Goal: Task Accomplishment & Management: Use online tool/utility

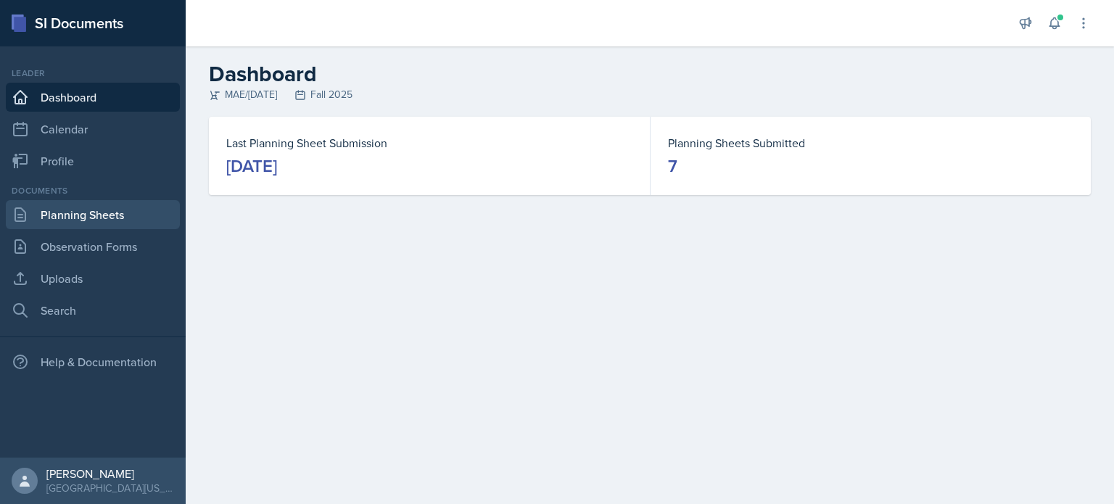
click at [90, 209] on link "Planning Sheets" at bounding box center [93, 214] width 174 height 29
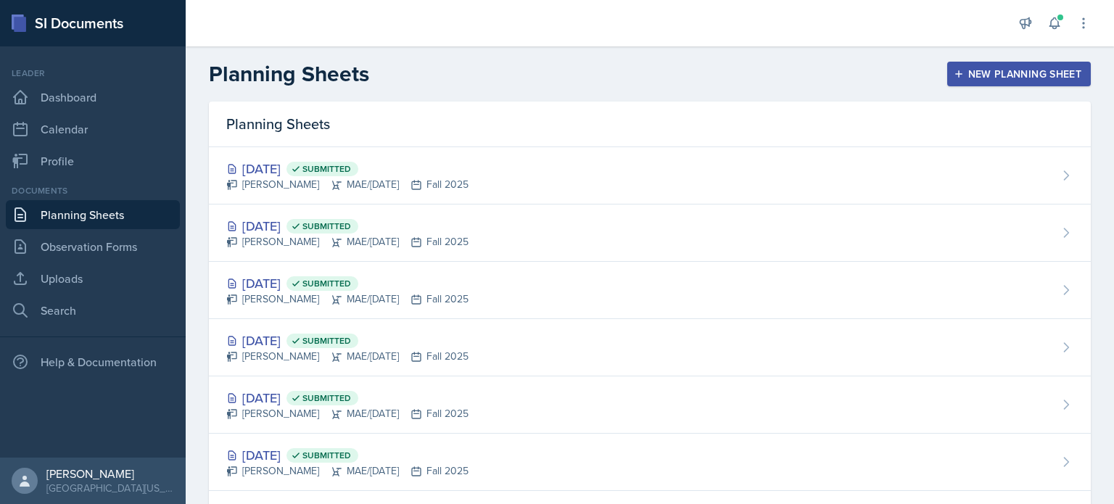
click at [976, 69] on div "New Planning Sheet" at bounding box center [1018, 74] width 125 height 12
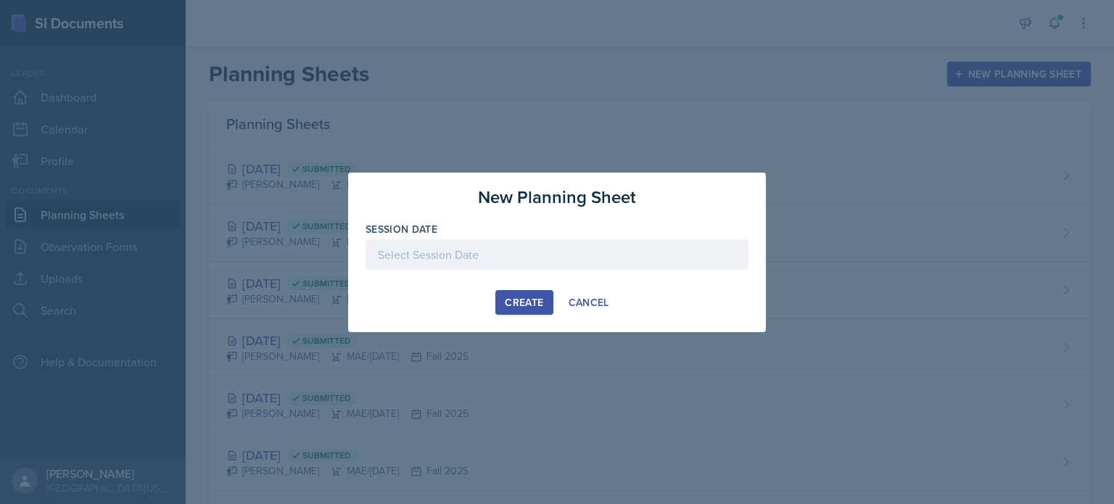
click at [518, 263] on div at bounding box center [556, 254] width 383 height 30
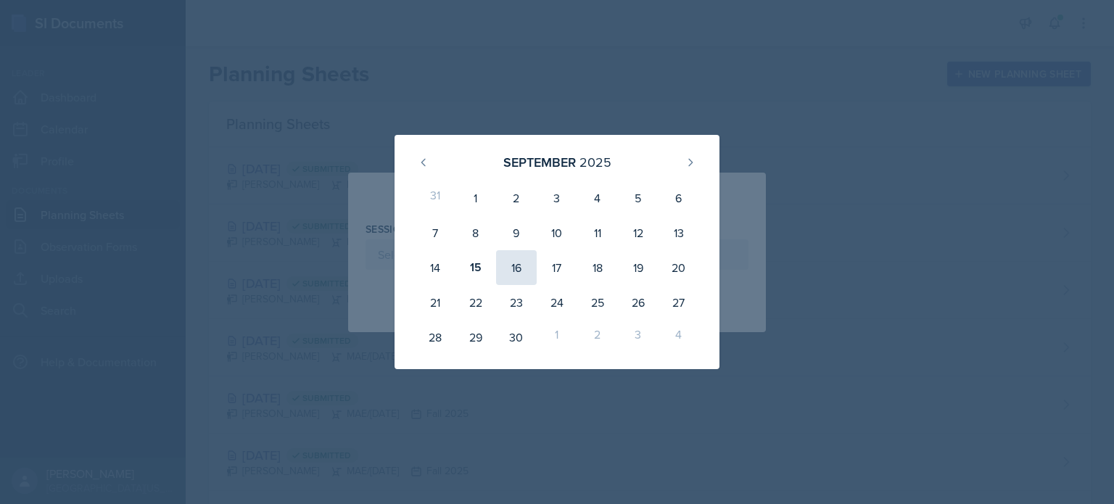
click at [521, 269] on div "16" at bounding box center [516, 267] width 41 height 35
type input "[DATE]"
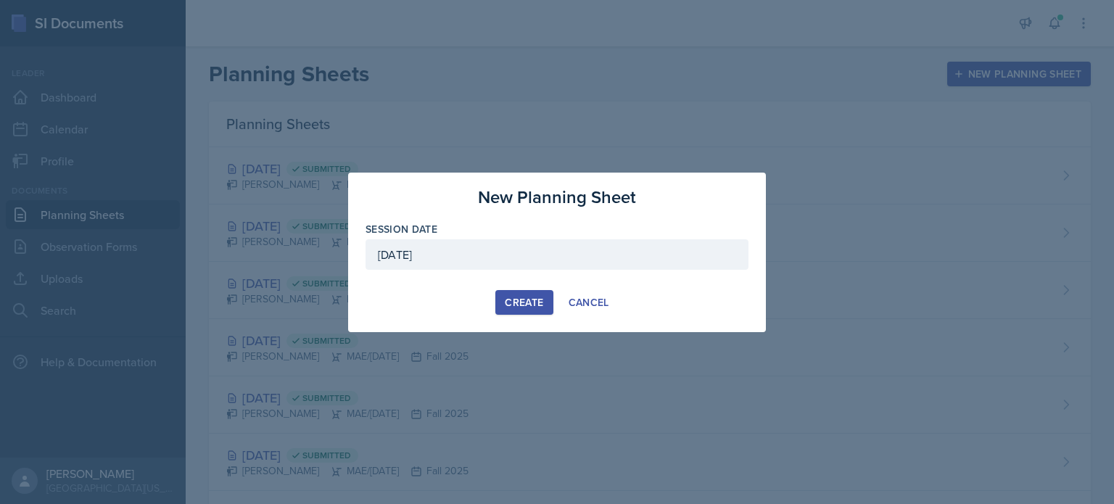
click at [522, 304] on div "Create" at bounding box center [524, 303] width 38 height 12
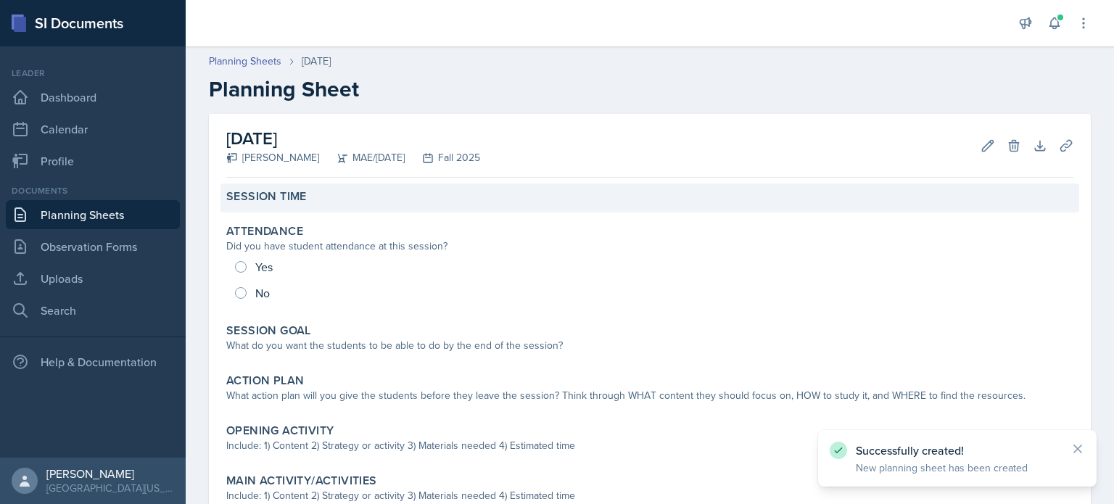
click at [265, 203] on label "Session Time" at bounding box center [266, 196] width 80 height 15
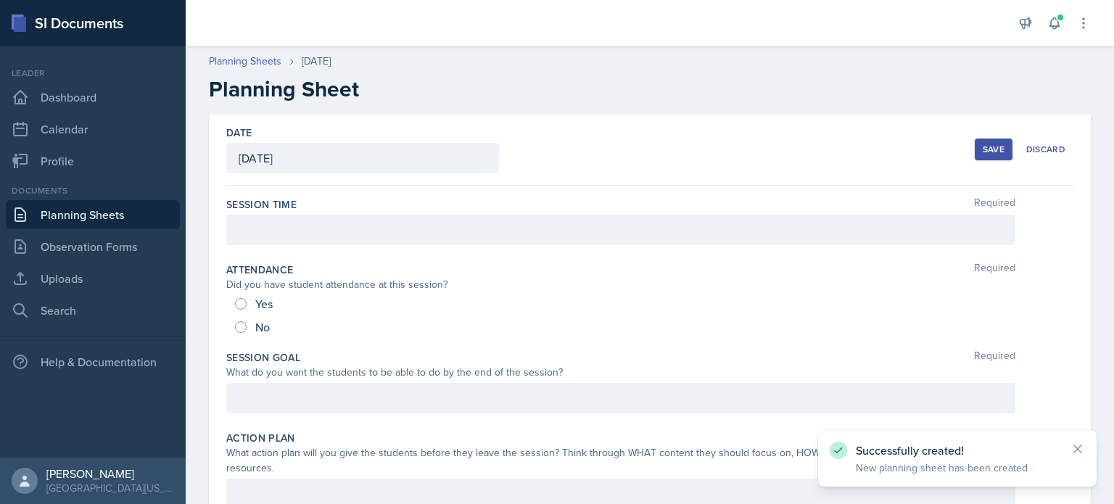
click at [273, 223] on div at bounding box center [620, 230] width 789 height 30
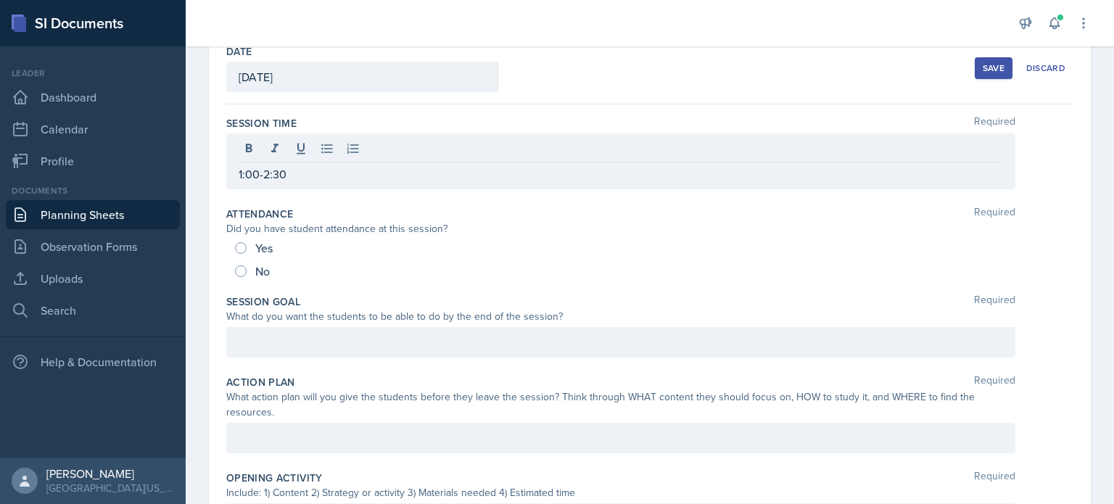
scroll to position [91, 0]
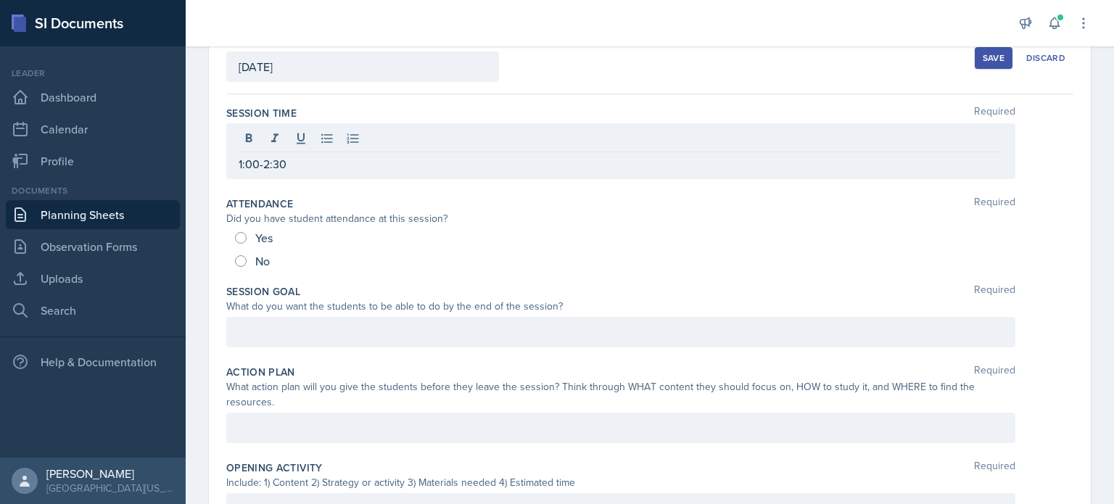
click at [338, 334] on p at bounding box center [621, 331] width 764 height 17
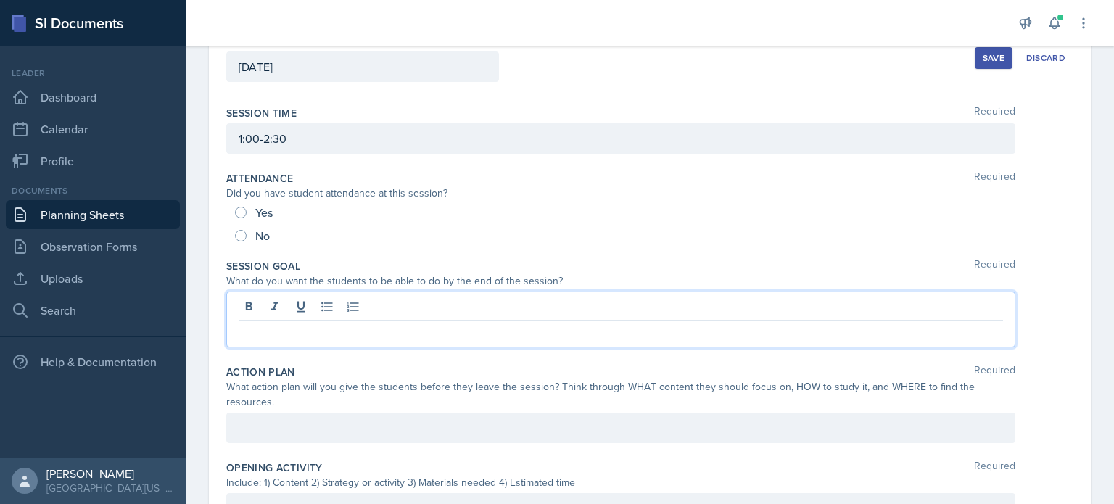
paste div
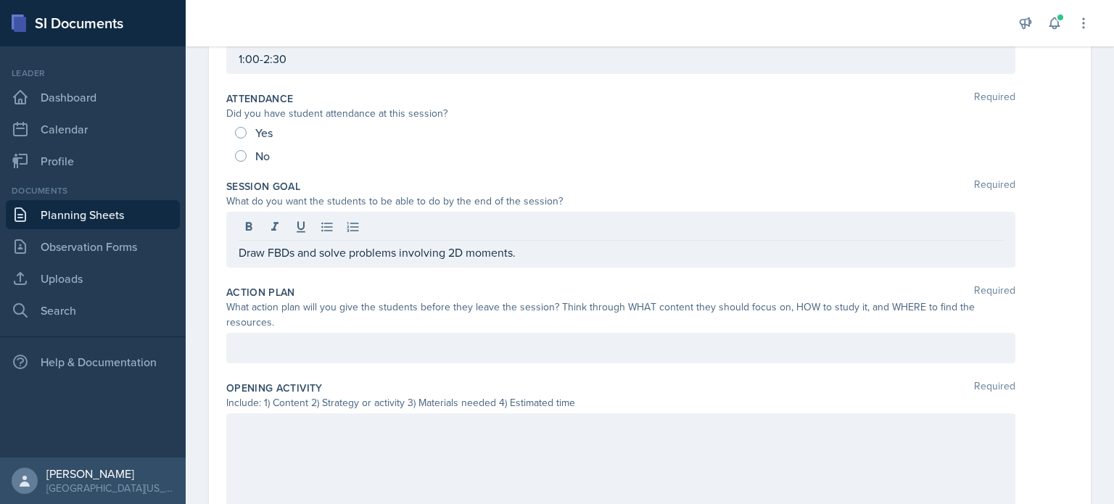
scroll to position [195, 0]
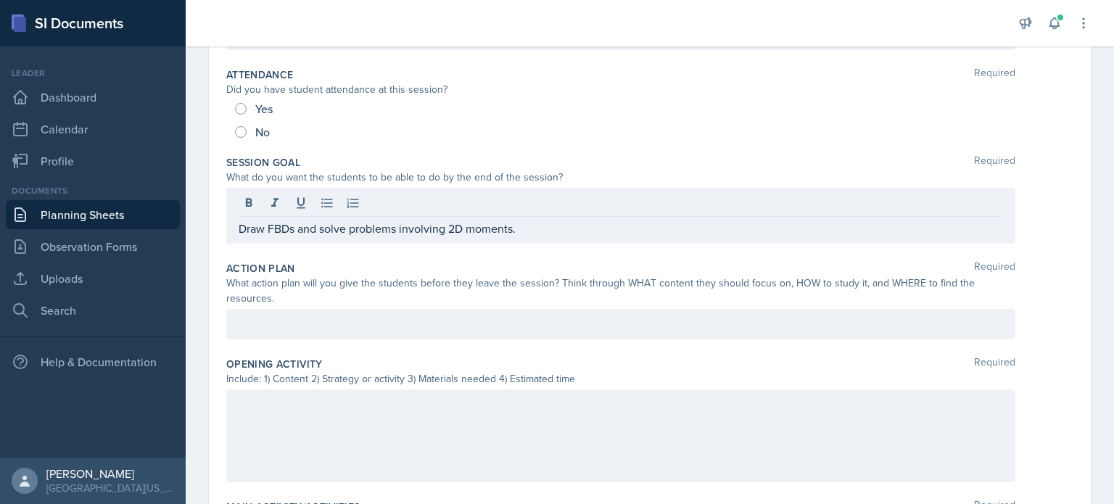
click at [844, 323] on p at bounding box center [621, 323] width 764 height 17
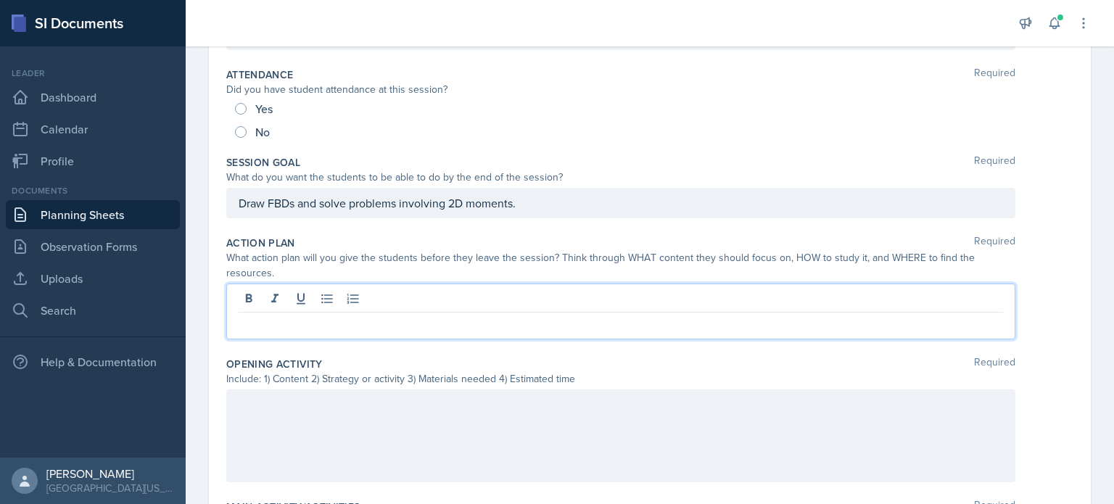
click at [566, 192] on div "Draw FBDs and solve problems involving 2D moments." at bounding box center [620, 203] width 789 height 30
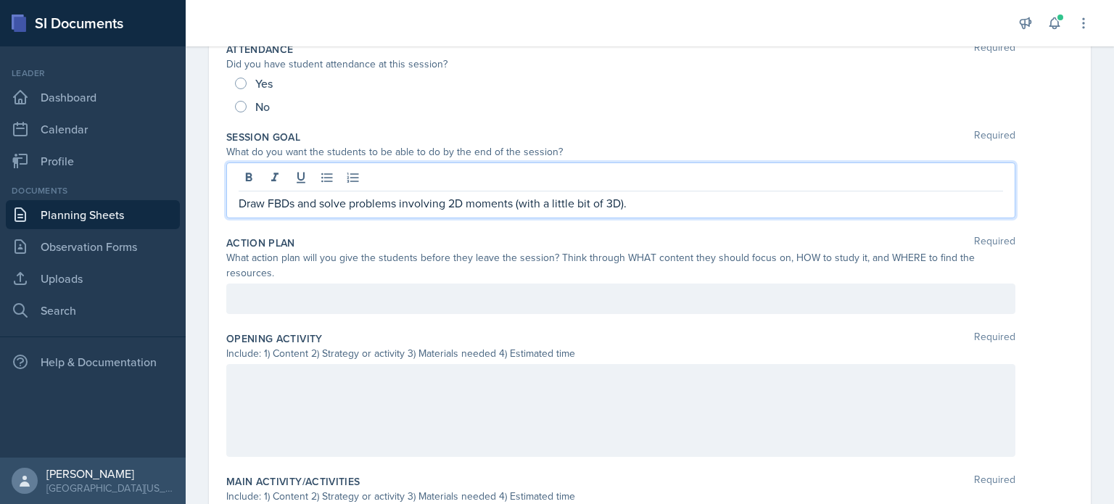
click at [460, 292] on div at bounding box center [620, 299] width 789 height 30
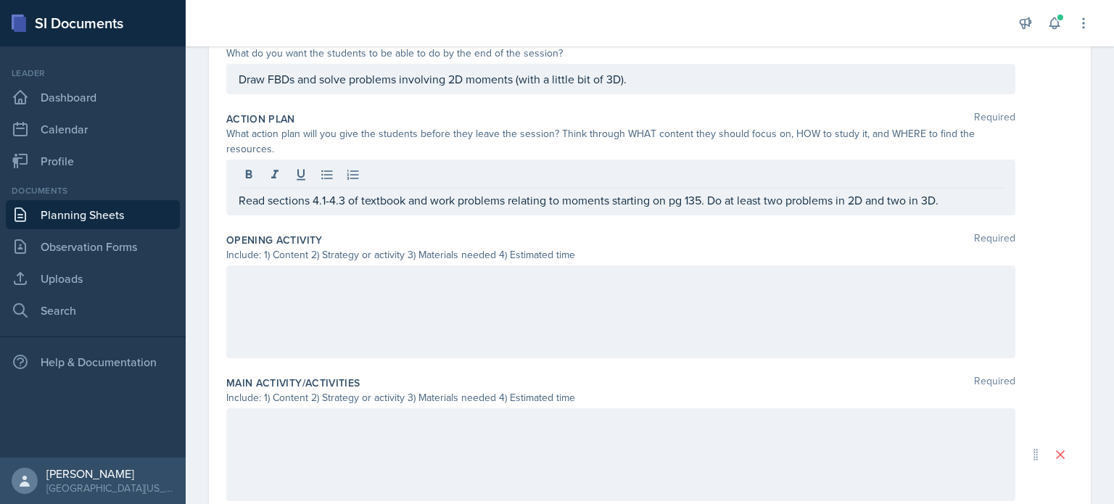
scroll to position [352, 0]
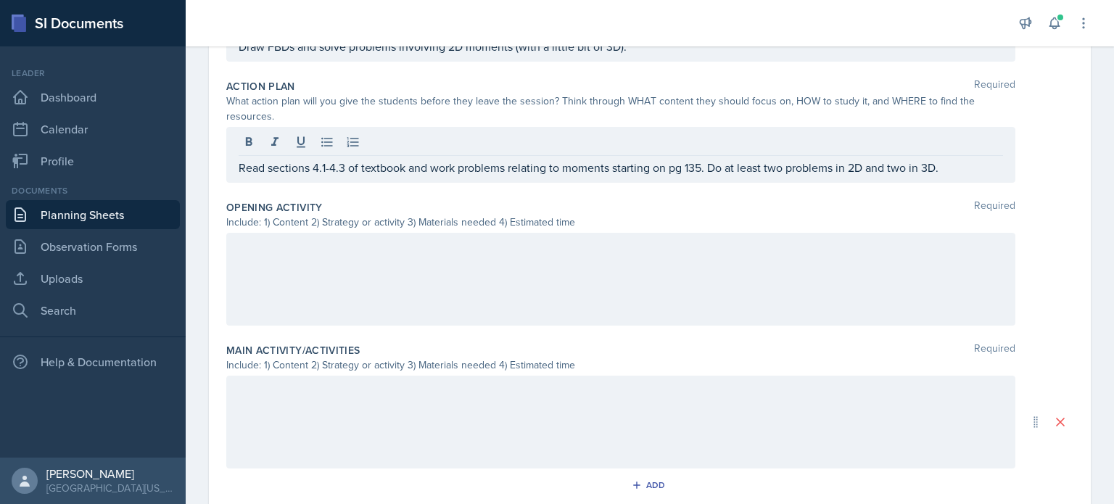
click at [610, 265] on div at bounding box center [620, 279] width 789 height 93
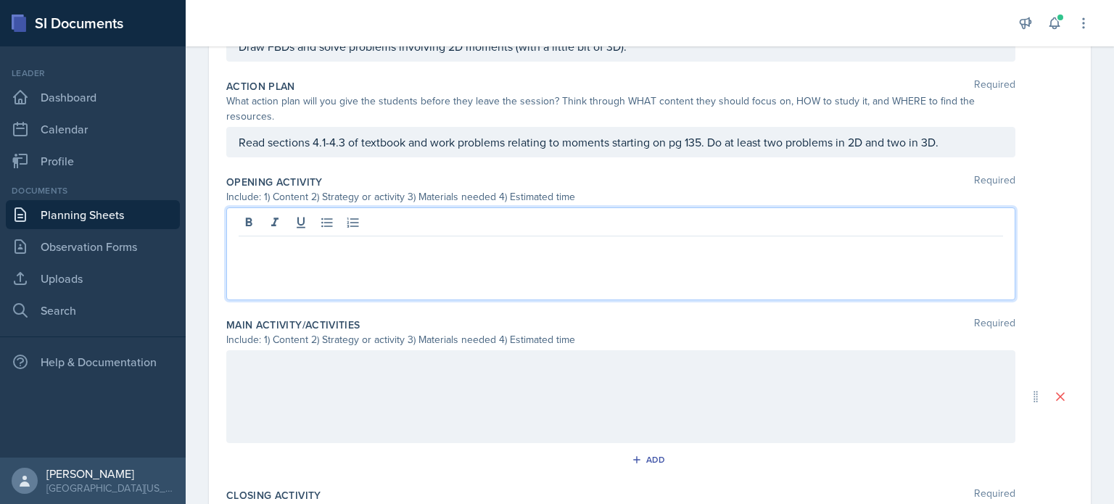
scroll to position [377, 0]
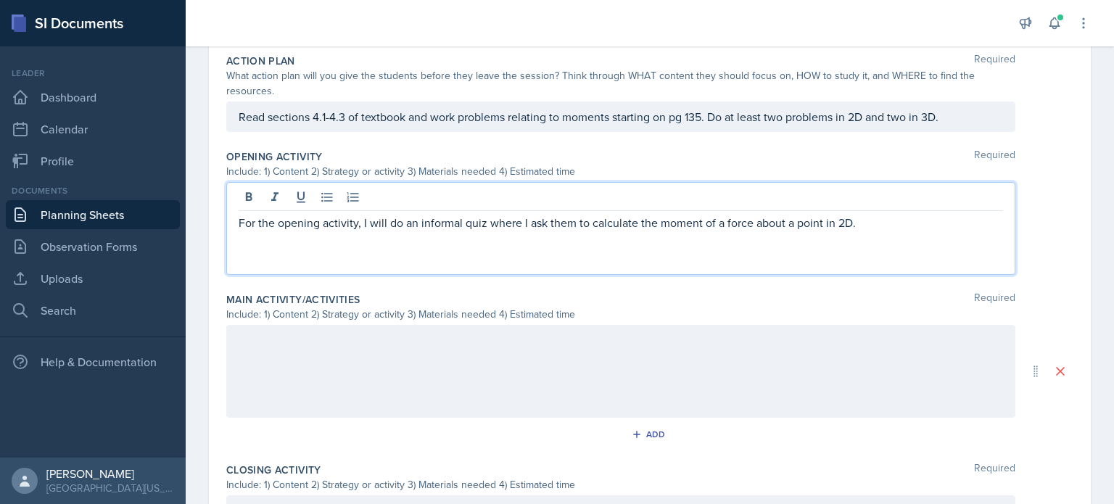
click at [426, 357] on div at bounding box center [620, 371] width 789 height 93
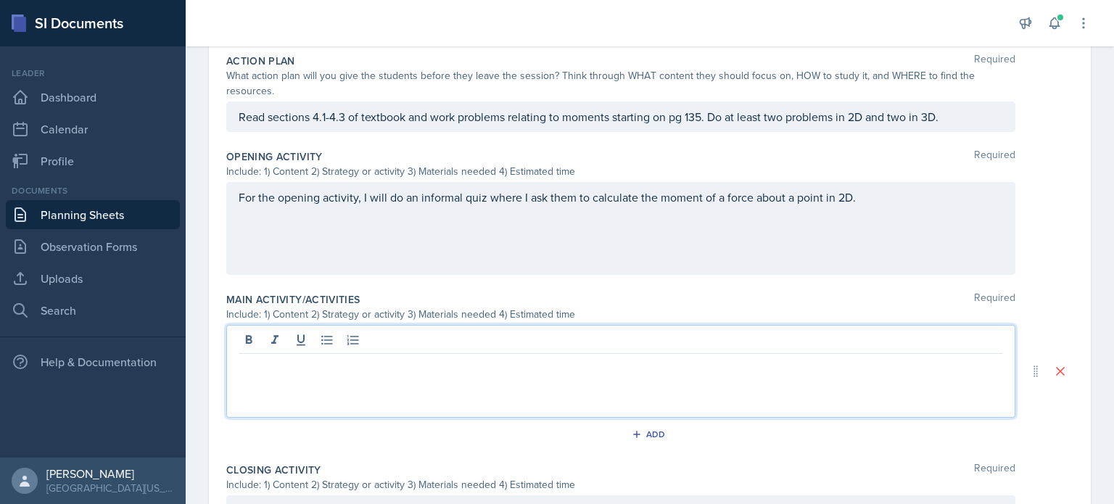
scroll to position [402, 0]
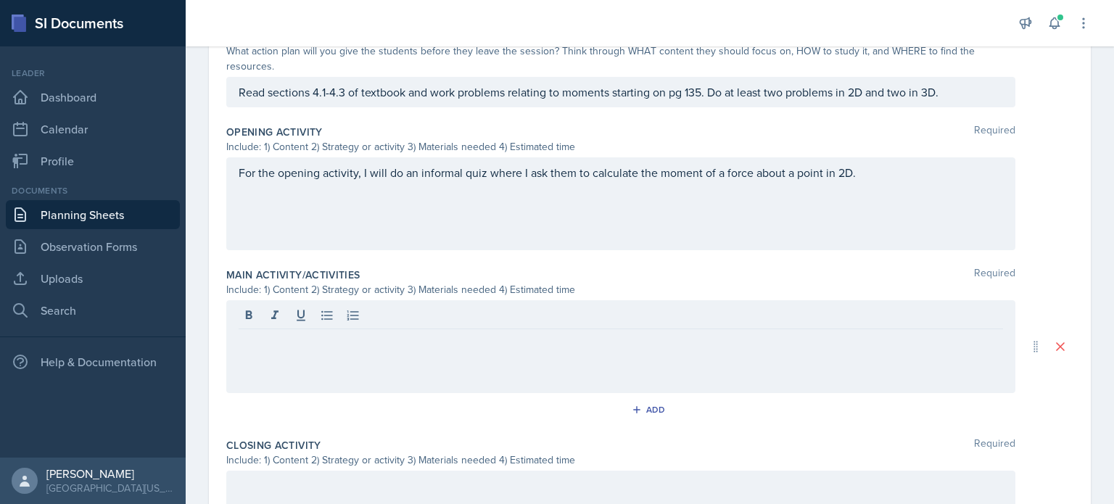
click at [859, 215] on div "For the opening activity, I will do an informal quiz where I ask them to calcul…" at bounding box center [620, 203] width 789 height 93
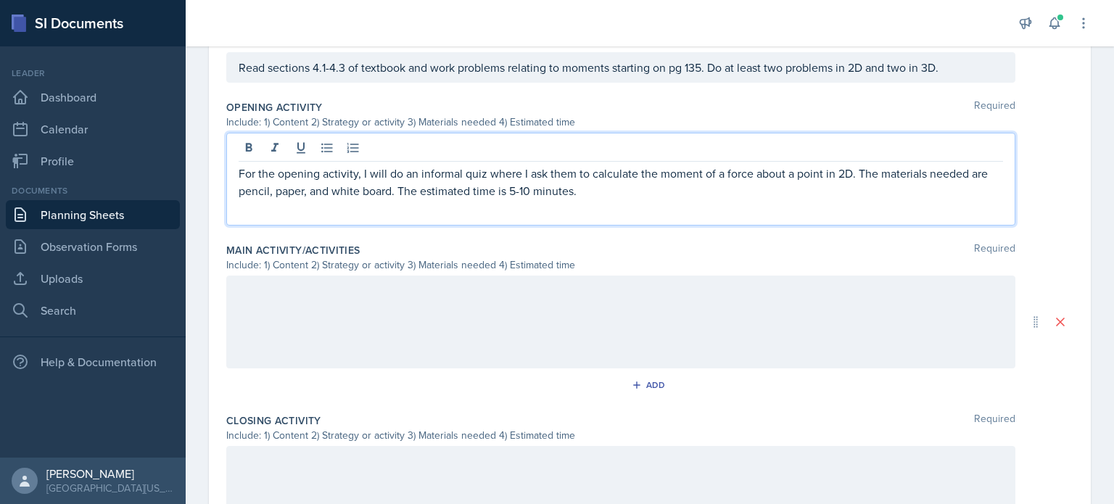
click at [756, 305] on div at bounding box center [620, 322] width 789 height 93
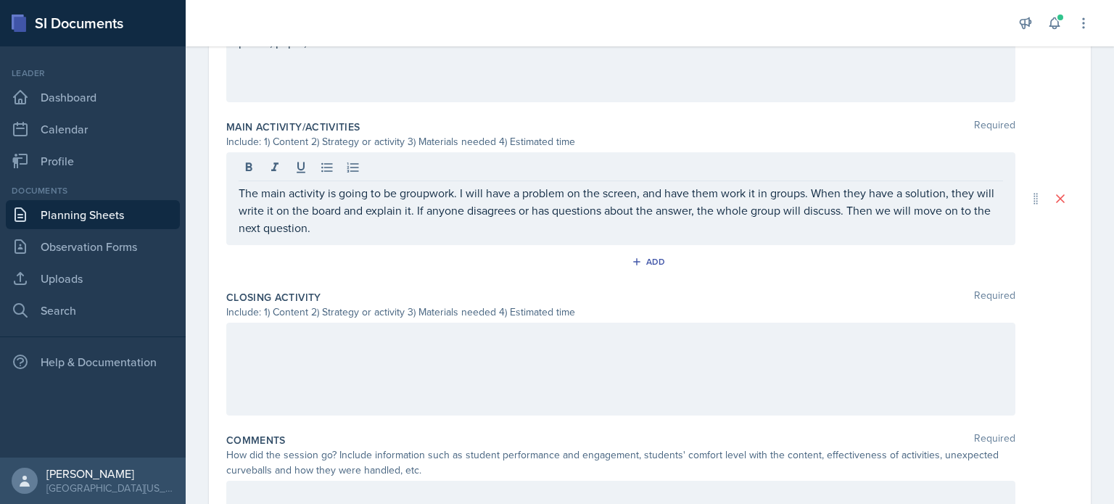
scroll to position [532, 0]
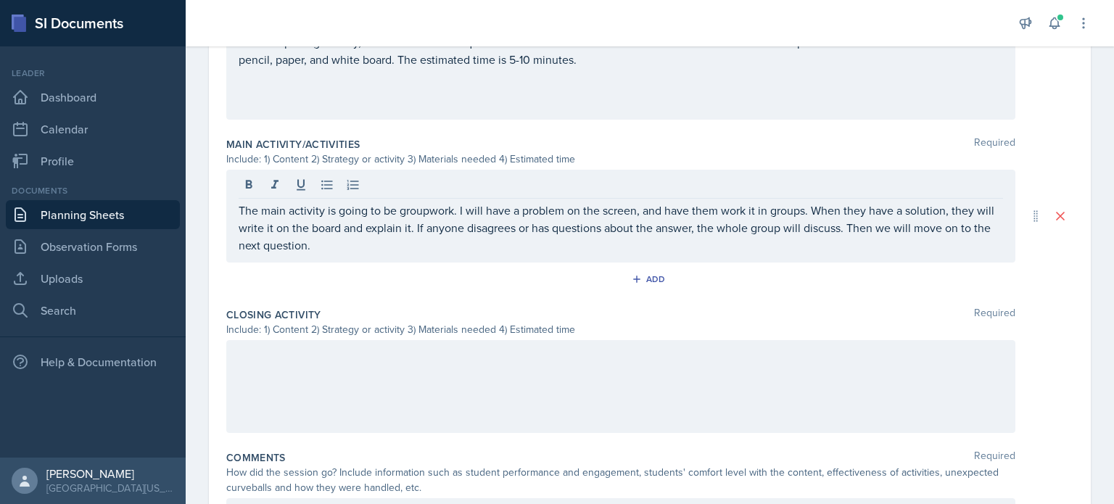
click at [844, 387] on div at bounding box center [620, 386] width 789 height 93
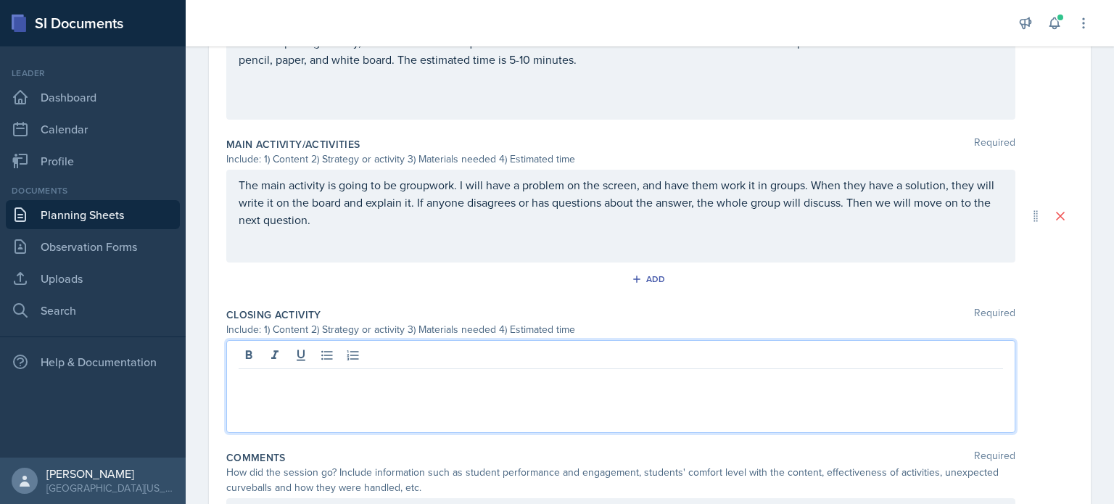
scroll to position [558, 0]
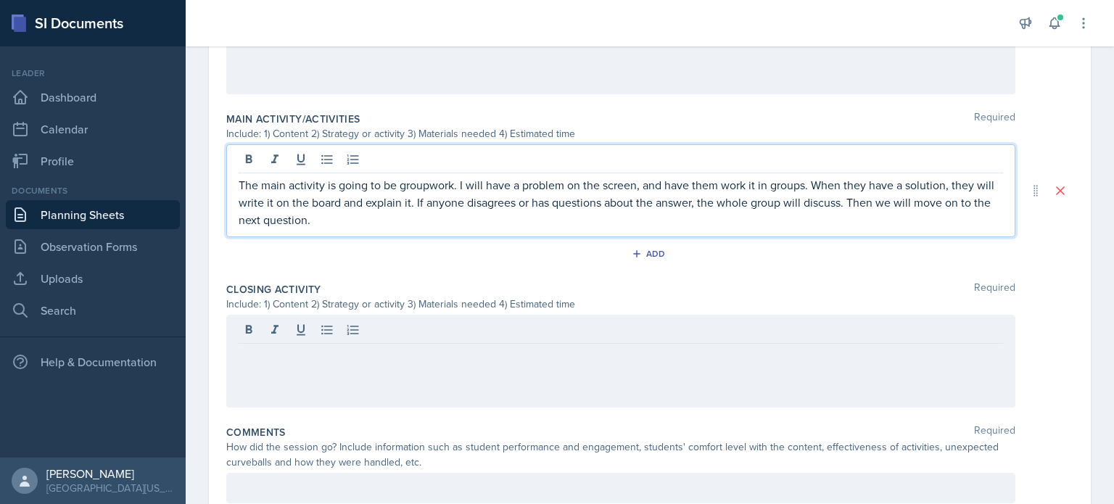
click at [566, 194] on p "The main activity is going to be groupwork. I will have a problem on the screen…" at bounding box center [621, 202] width 764 height 52
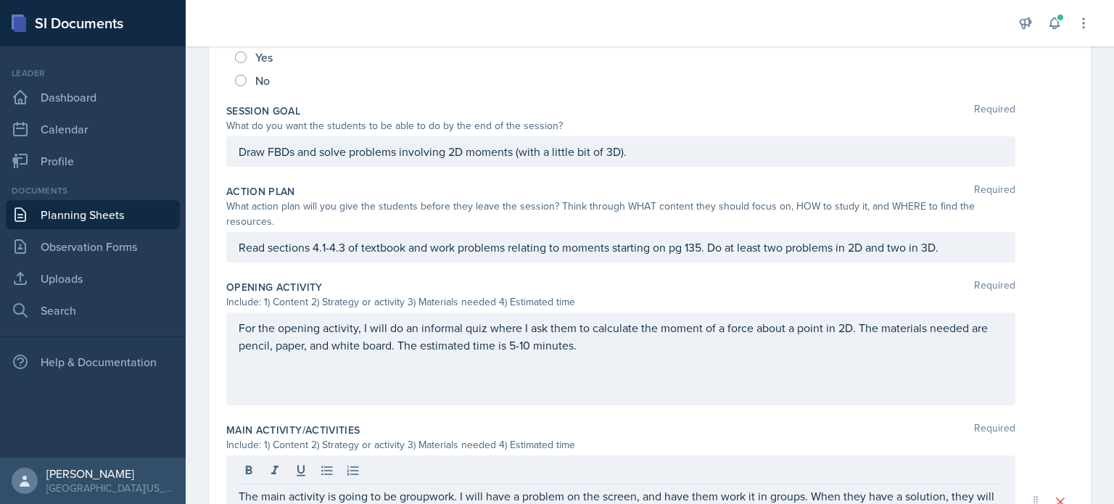
scroll to position [272, 0]
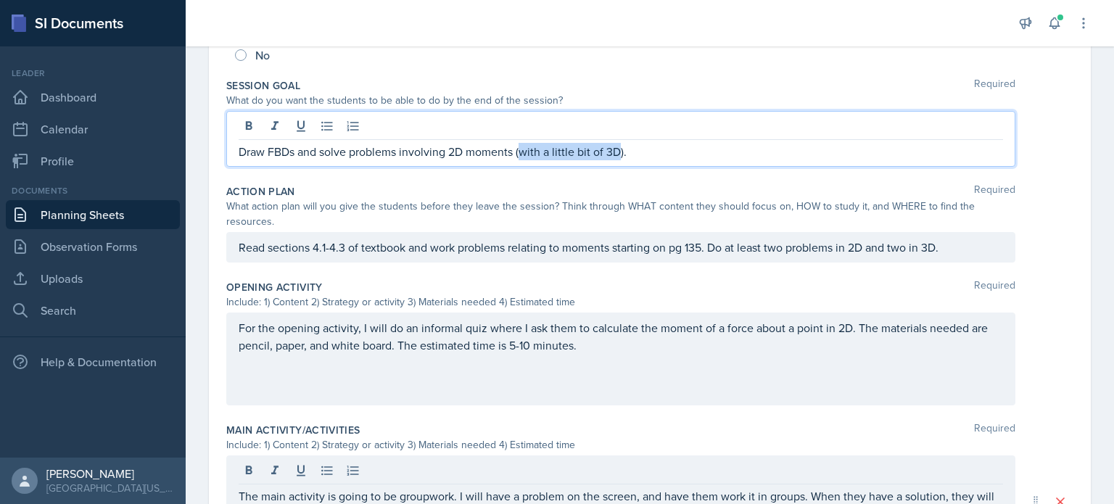
drag, startPoint x: 621, startPoint y: 150, endPoint x: 520, endPoint y: 166, distance: 102.8
click at [520, 166] on div "Session Goal Required What do you want the students to be able to do by the end…" at bounding box center [649, 126] width 847 height 106
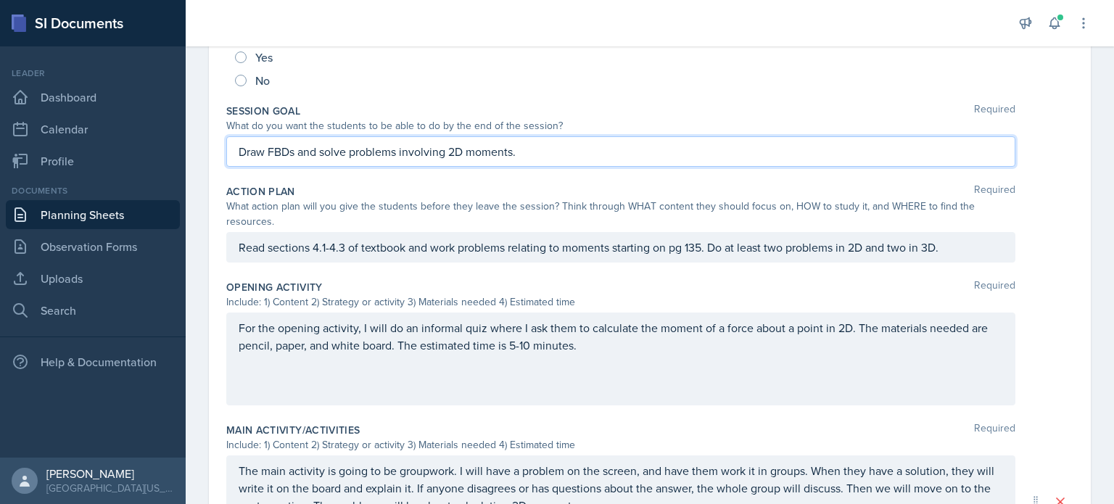
click at [938, 243] on div "Read sections 4.1-4.3 of textbook and work problems relating to moments startin…" at bounding box center [620, 247] width 789 height 30
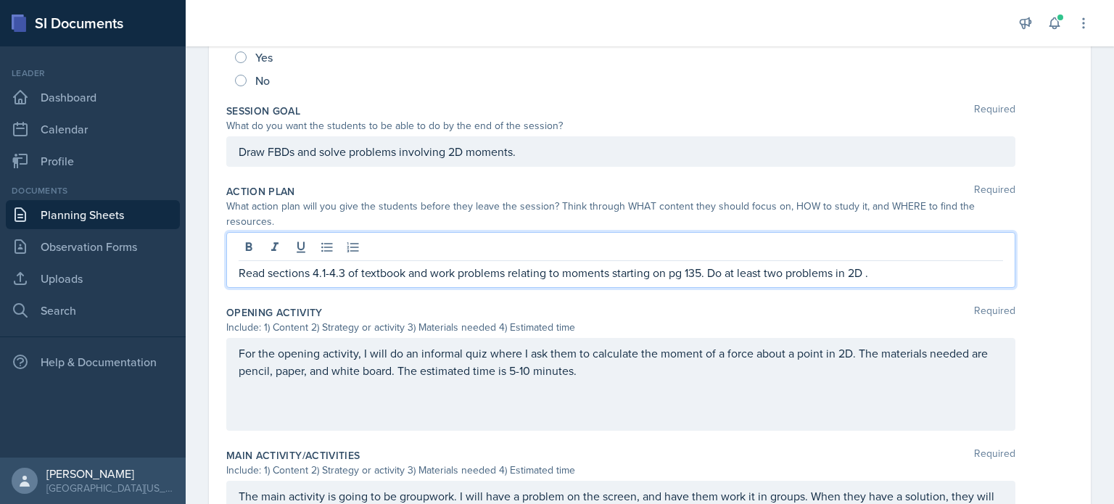
click at [781, 272] on p "Read sections 4.1-4.3 of textbook and work problems relating to moments startin…" at bounding box center [621, 272] width 764 height 17
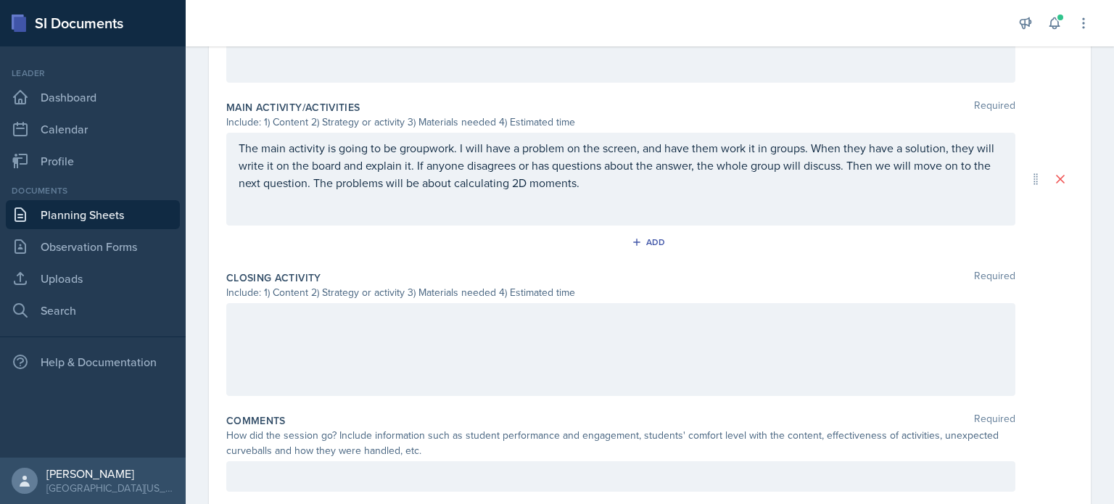
click at [669, 365] on div at bounding box center [620, 349] width 789 height 93
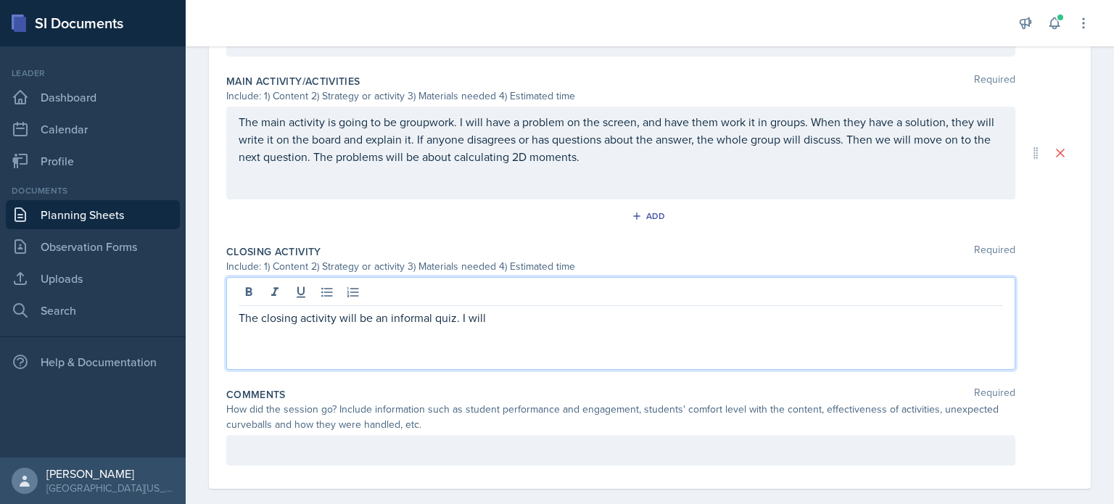
click at [638, 171] on div "The main activity is going to be groupwork. I will have a problem on the screen…" at bounding box center [620, 153] width 789 height 93
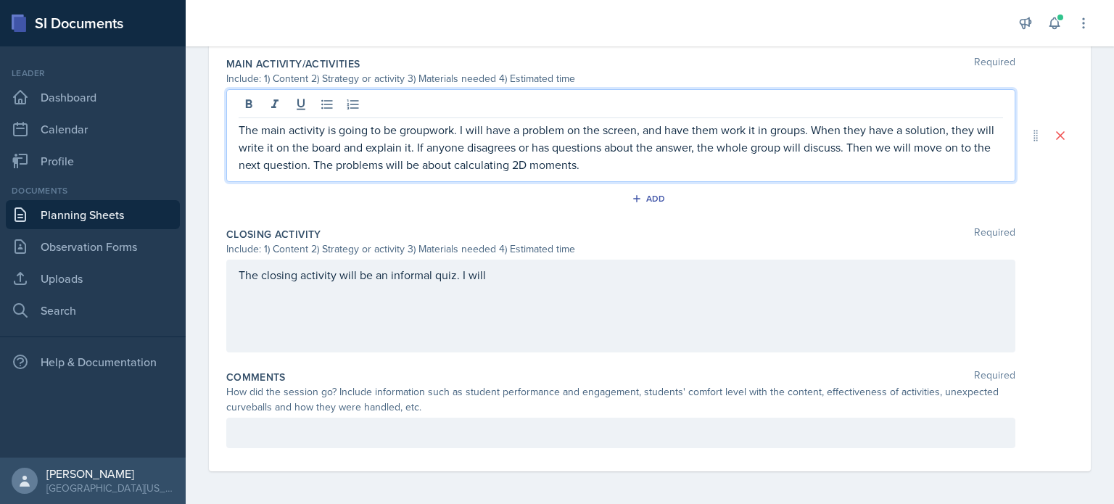
click at [638, 171] on div "The main activity is going to be groupwork. I will have a problem on the screen…" at bounding box center [620, 135] width 789 height 93
click at [768, 165] on p "The main activity is going to be groupwork. I will have a problem on the screen…" at bounding box center [621, 147] width 764 height 52
click at [861, 164] on p "The main activity is going to be groupwork. I will have a problem on the screen…" at bounding box center [621, 147] width 764 height 52
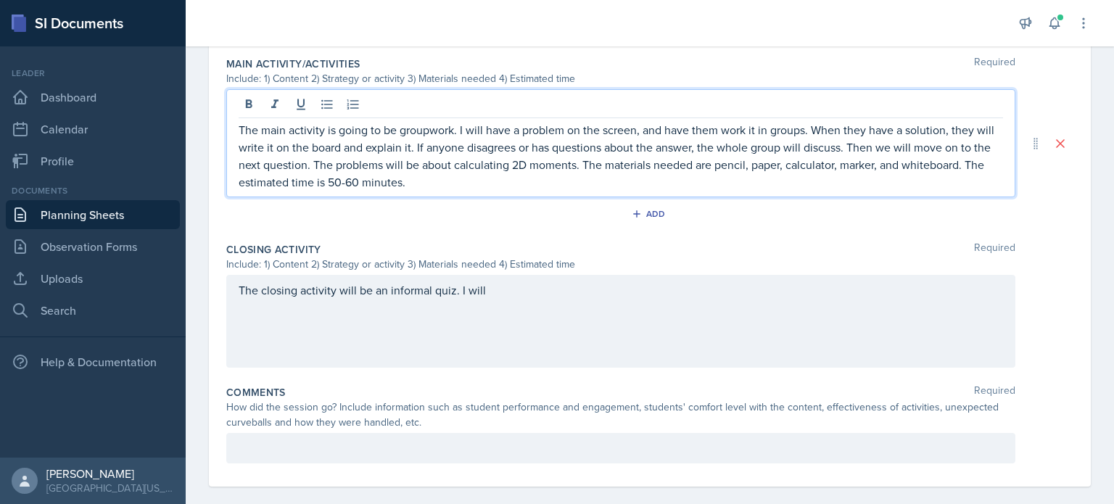
click at [779, 336] on div "The closing activity will be an informal quiz. I will" at bounding box center [620, 321] width 789 height 93
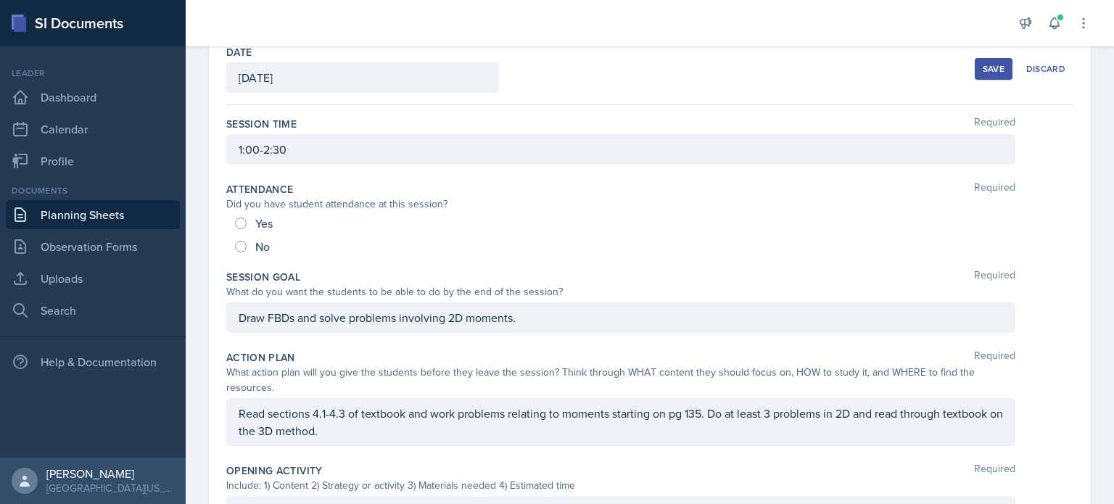
scroll to position [78, 0]
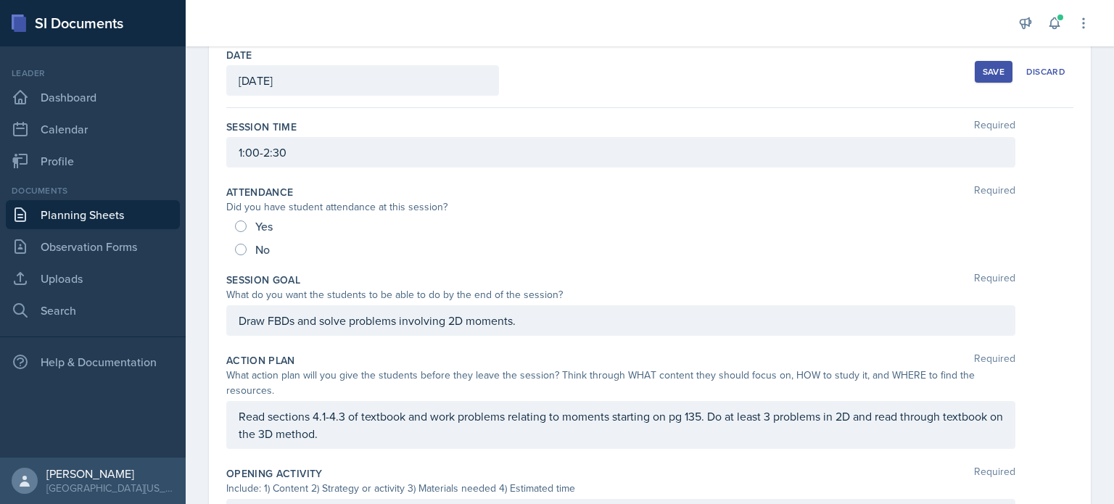
click at [992, 78] on button "Save" at bounding box center [994, 72] width 38 height 22
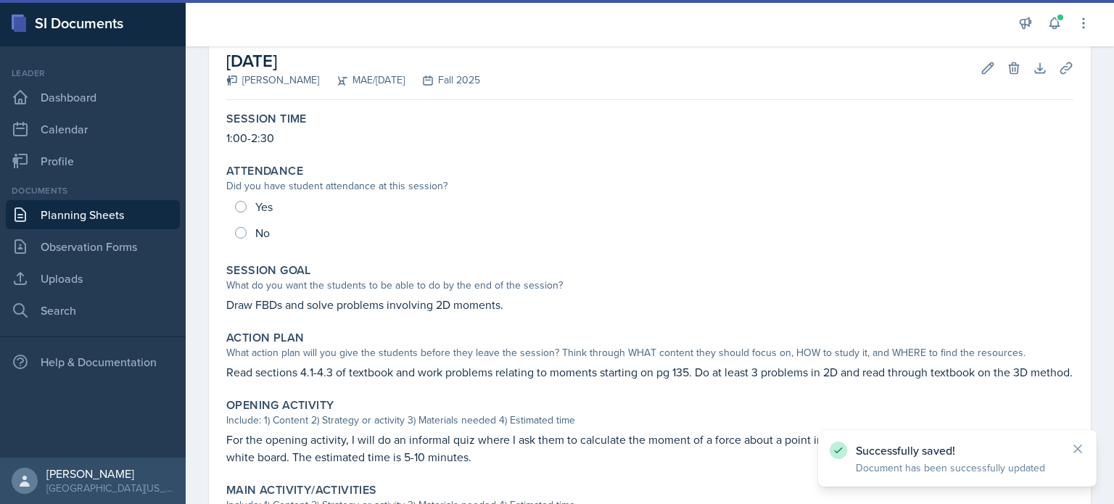
scroll to position [83, 0]
